Goal: Find specific page/section: Find specific page/section

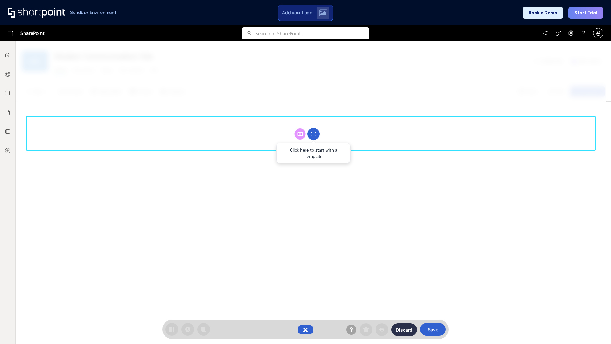
click at [313, 134] on circle at bounding box center [313, 134] width 12 height 12
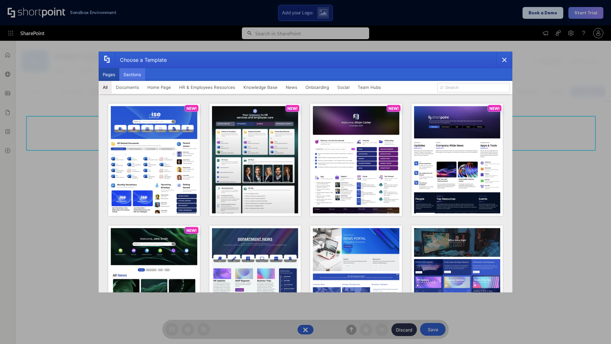
click at [132, 74] on button "Sections" at bounding box center [132, 74] width 26 height 13
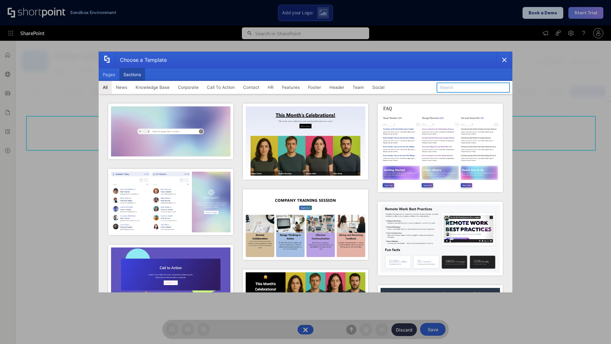
type input "Contact Cta"
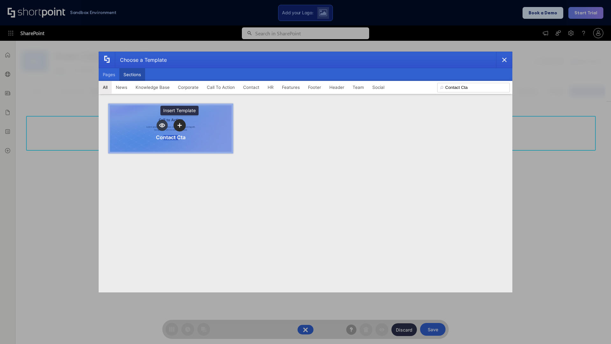
click at [179, 125] on icon "template selector" at bounding box center [179, 125] width 4 height 4
